Goal: Navigation & Orientation: Find specific page/section

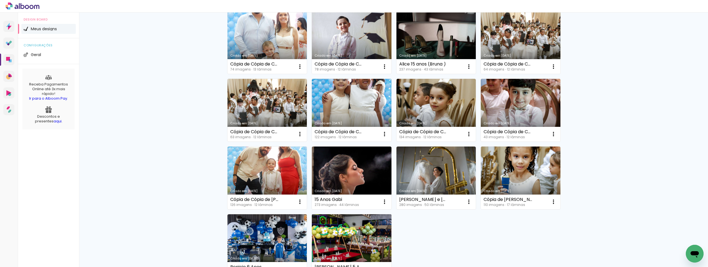
scroll to position [335, 0]
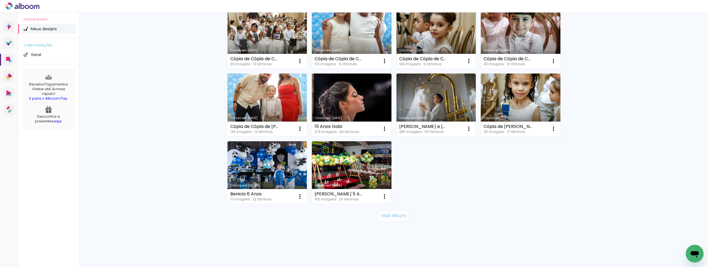
click at [0, 0] on slot "Mais álbuns" at bounding box center [0, 0] width 0 height 0
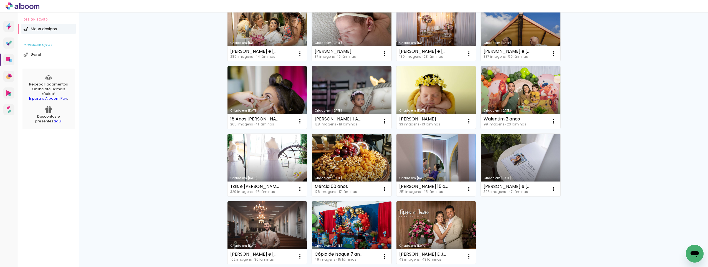
scroll to position [724, 0]
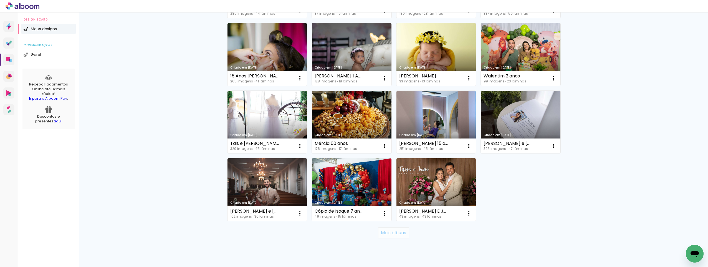
click at [0, 0] on slot "Mais álbuns" at bounding box center [0, 0] width 0 height 0
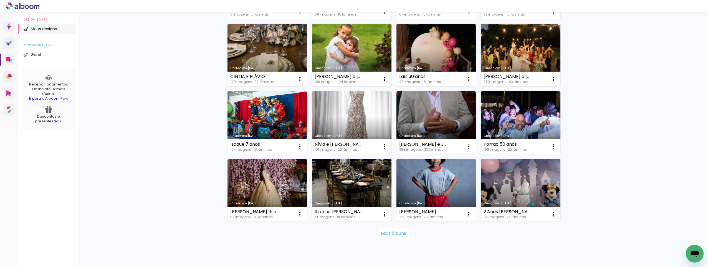
scroll to position [1147, 0]
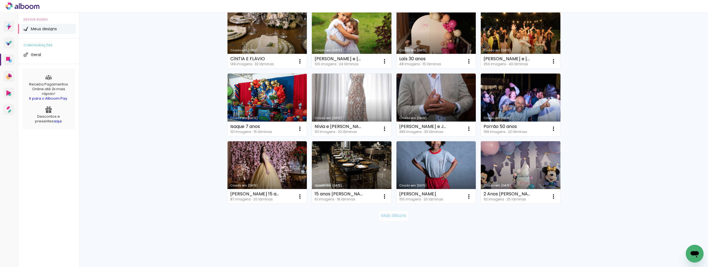
click at [0, 0] on slot "Mais álbuns" at bounding box center [0, 0] width 0 height 0
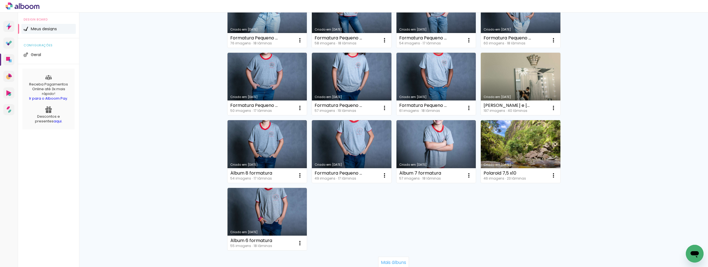
scroll to position [1620, 0]
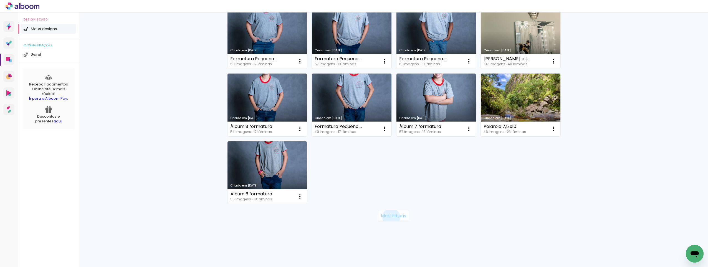
click at [0, 0] on slot "Mais álbuns" at bounding box center [0, 0] width 0 height 0
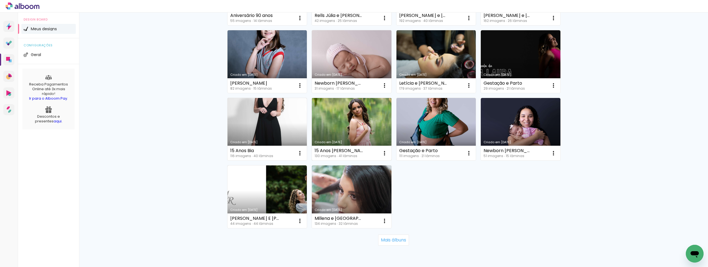
scroll to position [2025, 0]
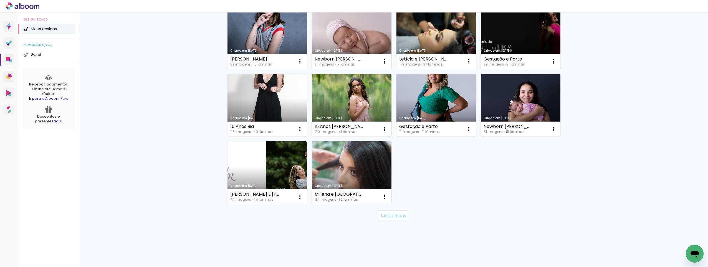
click at [0, 0] on slot "Mais álbuns" at bounding box center [0, 0] width 0 height 0
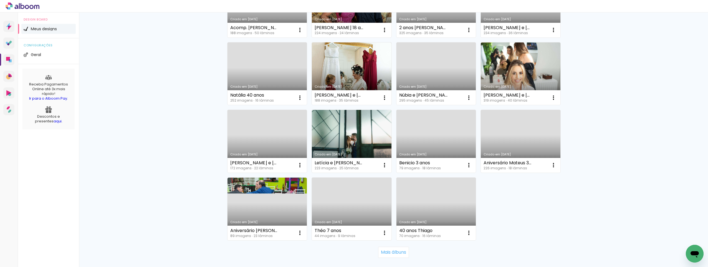
scroll to position [2431, 0]
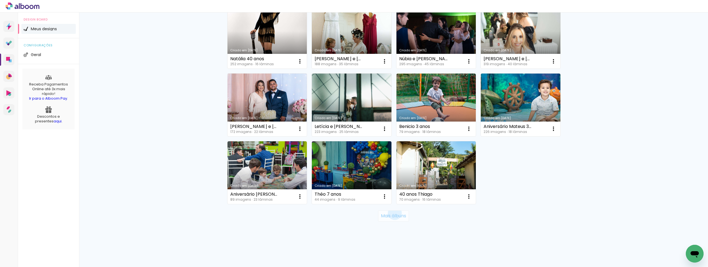
click at [0, 0] on slot "Mais álbuns" at bounding box center [0, 0] width 0 height 0
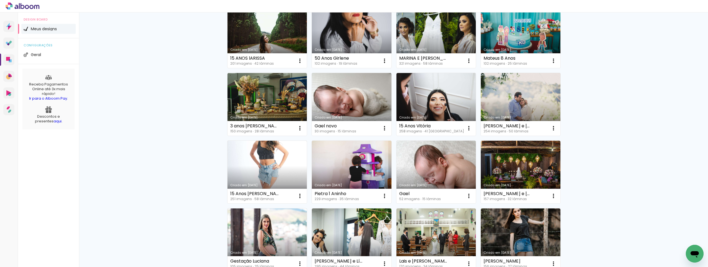
scroll to position [2819, 0]
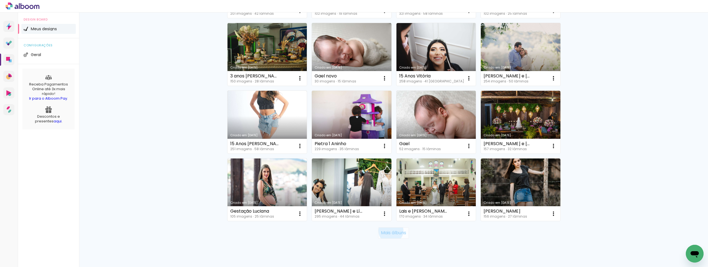
click at [0, 0] on slot "Mais álbuns" at bounding box center [0, 0] width 0 height 0
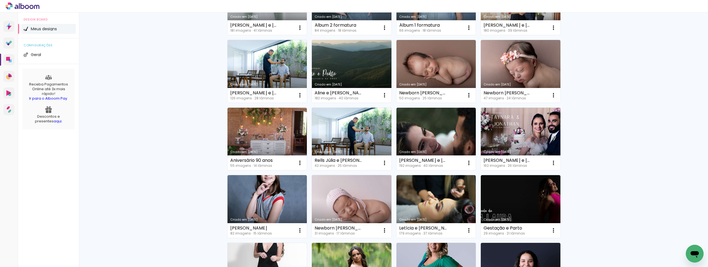
scroll to position [1843, 0]
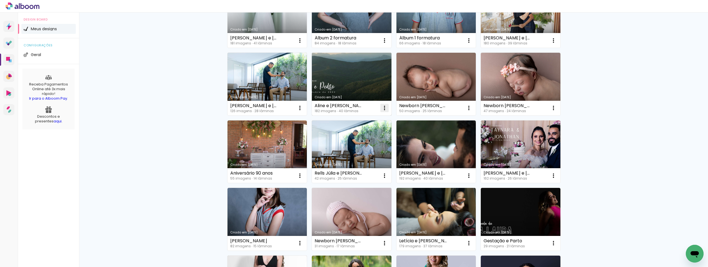
click at [383, 107] on iron-icon at bounding box center [384, 108] width 7 height 7
click at [355, 118] on paper-item "Abrir" at bounding box center [359, 120] width 55 height 11
